Goal: Task Accomplishment & Management: Complete application form

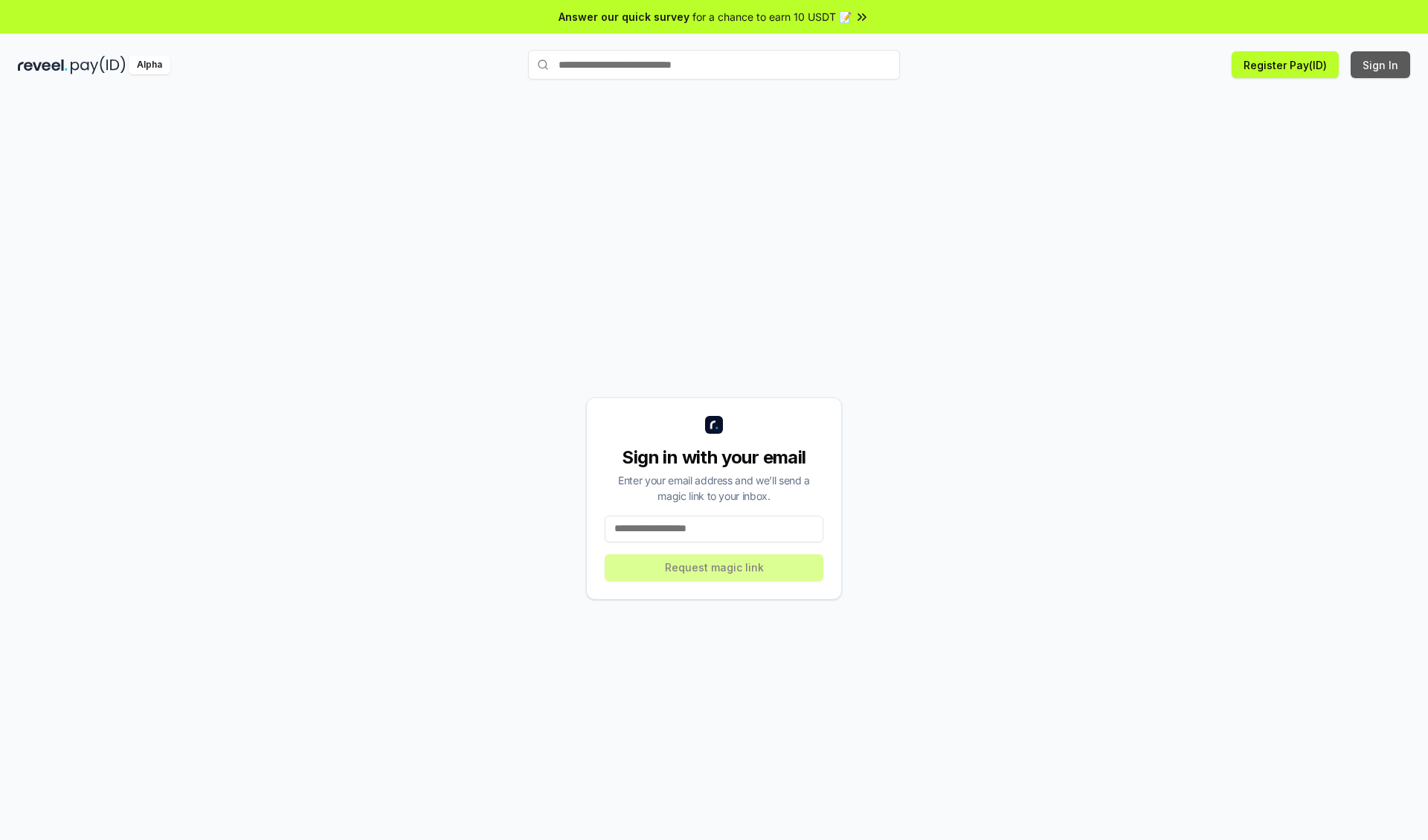
click at [1381, 65] on button "Sign In" at bounding box center [1380, 64] width 60 height 26
type input "**********"
click at [714, 567] on button "Request magic link" at bounding box center [714, 567] width 219 height 26
